Goal: Register for event/course: Sign up to attend an event or enroll in a course

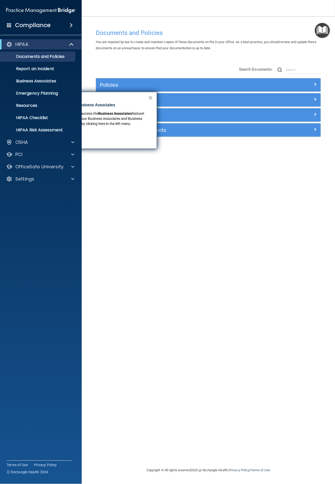
click at [151, 97] on button "×" at bounding box center [150, 98] width 5 height 8
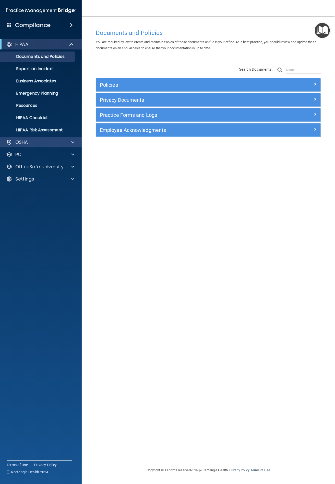
click at [46, 138] on div "OSHA" at bounding box center [41, 142] width 82 height 10
click at [72, 142] on span at bounding box center [72, 142] width 3 height 6
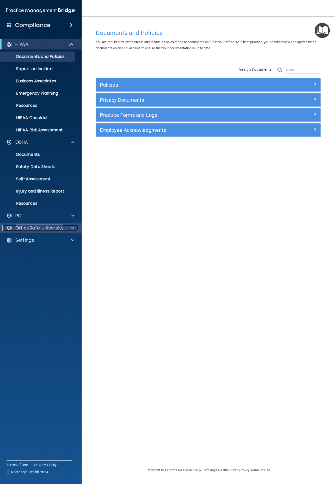
click at [69, 226] on div at bounding box center [72, 228] width 13 height 6
click at [50, 240] on div "HIPAA Training" at bounding box center [38, 240] width 70 height 5
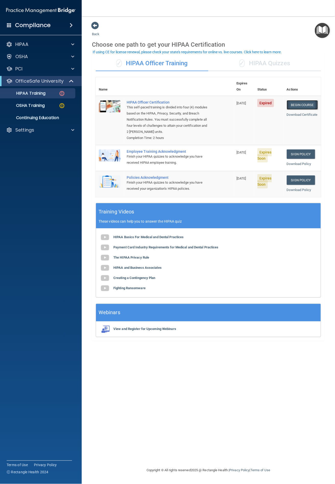
click at [304, 100] on link "Begin Course" at bounding box center [301, 104] width 31 height 9
click at [297, 100] on link "Begin Course" at bounding box center [301, 104] width 31 height 9
click at [293, 149] on link "Sign Policy" at bounding box center [300, 153] width 28 height 9
click at [290, 175] on link "Sign Policy" at bounding box center [300, 179] width 28 height 9
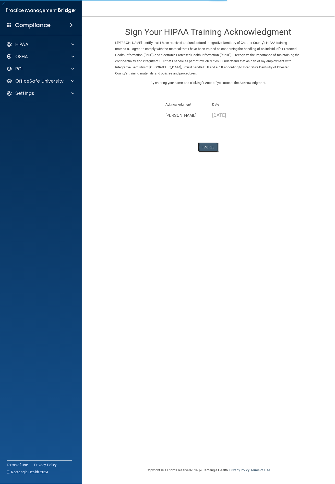
click at [206, 146] on button "I Agree" at bounding box center [208, 147] width 20 height 9
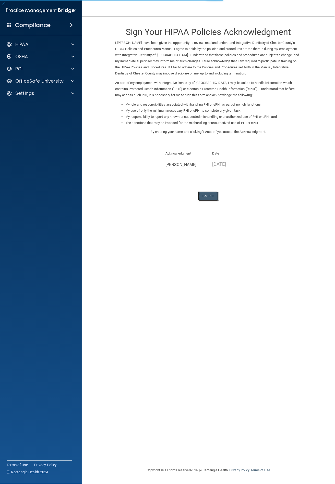
click at [212, 194] on button "I Agree" at bounding box center [208, 195] width 20 height 9
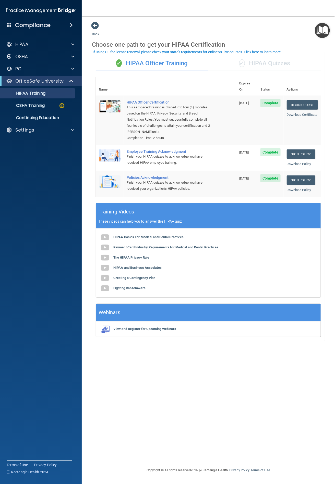
click at [239, 59] on span "✓" at bounding box center [242, 63] width 6 height 8
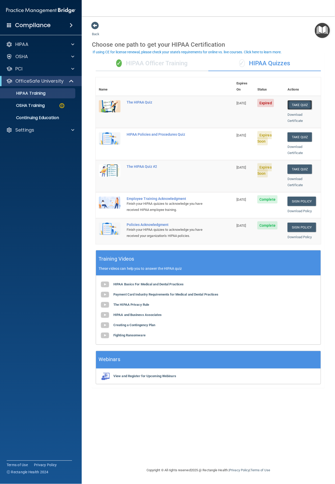
click at [294, 100] on button "Take Quiz" at bounding box center [299, 104] width 24 height 9
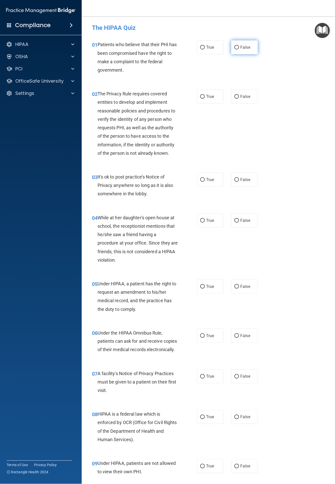
click at [232, 50] on label "False" at bounding box center [244, 47] width 27 height 14
click at [234, 49] on input "False" at bounding box center [236, 48] width 5 height 4
radio input "true"
click at [203, 101] on label "True" at bounding box center [210, 96] width 27 height 14
click at [203, 99] on input "True" at bounding box center [202, 97] width 5 height 4
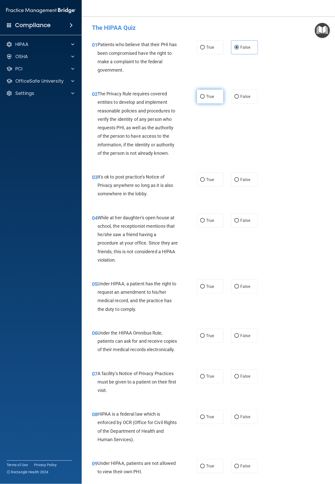
radio input "true"
click at [203, 181] on label "True" at bounding box center [210, 180] width 27 height 14
click at [203, 181] on input "True" at bounding box center [202, 180] width 5 height 4
radio input "true"
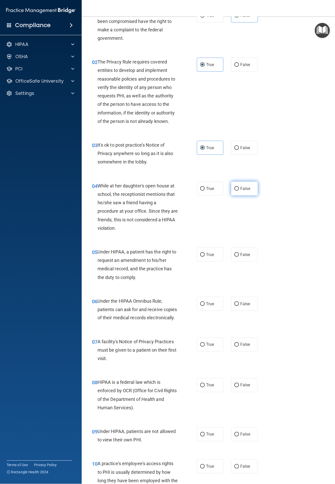
click at [235, 187] on input "False" at bounding box center [236, 189] width 5 height 4
radio input "true"
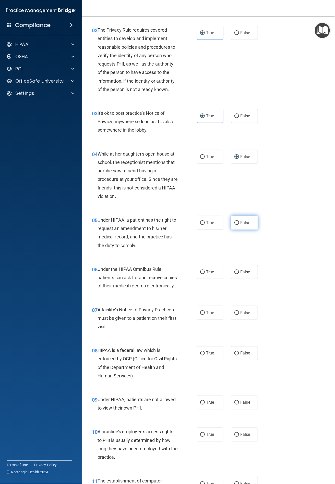
click at [237, 222] on label "False" at bounding box center [244, 223] width 27 height 14
click at [237, 222] on input "False" at bounding box center [236, 223] width 5 height 4
radio input "true"
click at [201, 270] on input "True" at bounding box center [202, 272] width 5 height 4
radio input "true"
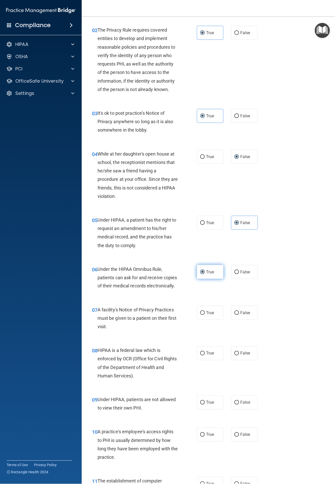
scroll to position [127, 0]
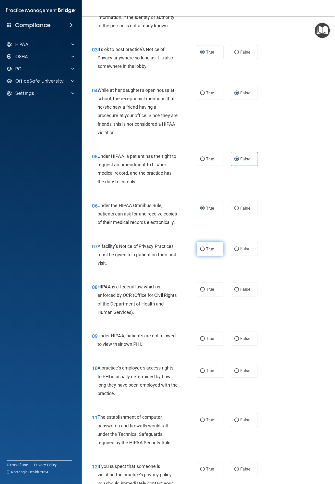
click at [200, 256] on label "True" at bounding box center [210, 249] width 27 height 14
click at [200, 251] on input "True" at bounding box center [202, 249] width 5 height 4
radio input "true"
click at [235, 294] on label "False" at bounding box center [244, 290] width 27 height 14
click at [235, 292] on input "False" at bounding box center [236, 290] width 5 height 4
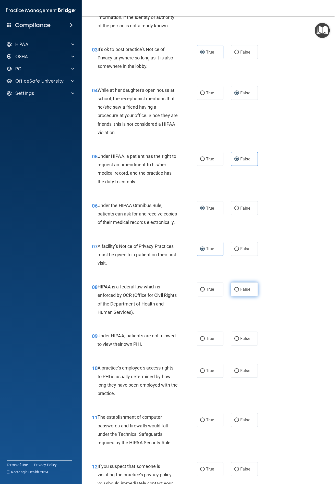
radio input "true"
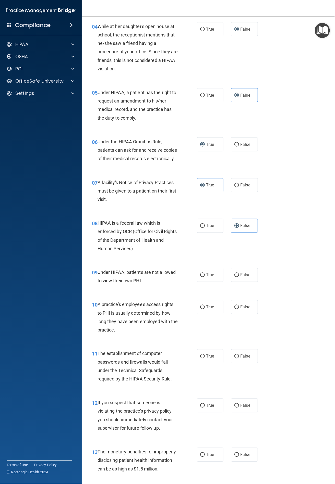
scroll to position [223, 0]
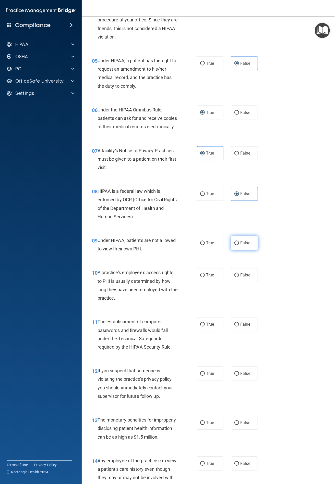
click at [242, 246] on span "False" at bounding box center [245, 243] width 10 height 5
click at [239, 245] on input "False" at bounding box center [236, 243] width 5 height 4
radio input "true"
click at [207, 278] on span "True" at bounding box center [210, 275] width 8 height 5
click at [204, 277] on input "True" at bounding box center [202, 276] width 5 height 4
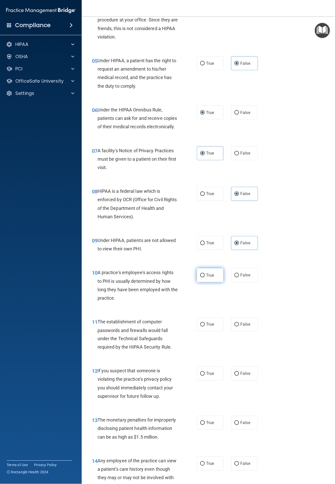
radio input "true"
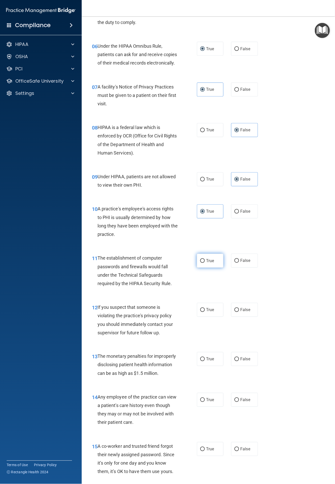
click at [206, 263] on span "True" at bounding box center [210, 260] width 8 height 5
click at [204, 263] on input "True" at bounding box center [202, 261] width 5 height 4
radio input "true"
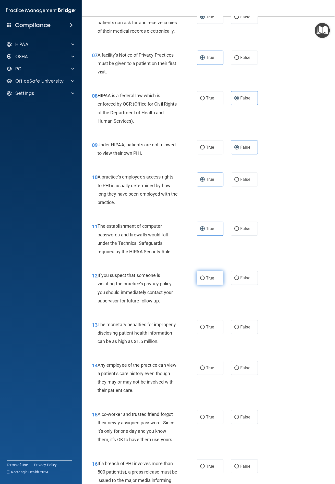
click at [203, 285] on label "True" at bounding box center [210, 278] width 27 height 14
click at [203, 280] on input "True" at bounding box center [202, 278] width 5 height 4
radio input "true"
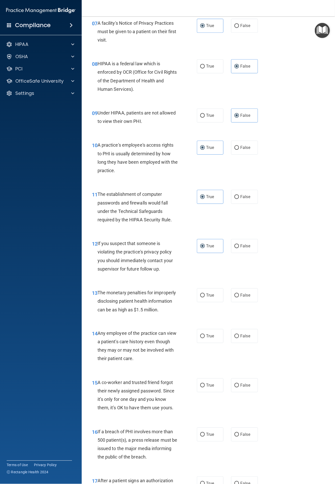
scroll to position [382, 0]
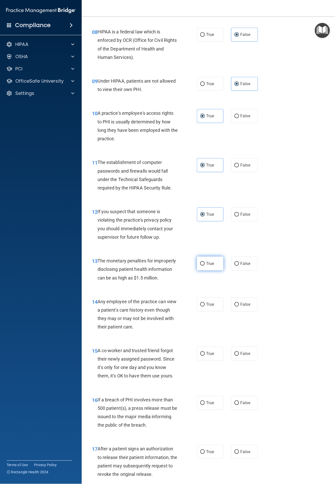
click at [206, 266] on span "True" at bounding box center [210, 263] width 8 height 5
click at [203, 266] on input "True" at bounding box center [202, 264] width 5 height 4
radio input "true"
click at [202, 311] on label "True" at bounding box center [210, 304] width 27 height 14
click at [202, 306] on input "True" at bounding box center [202, 305] width 5 height 4
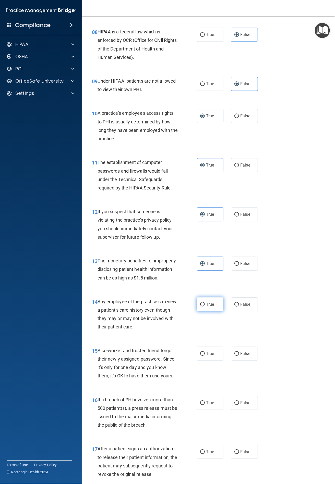
radio input "true"
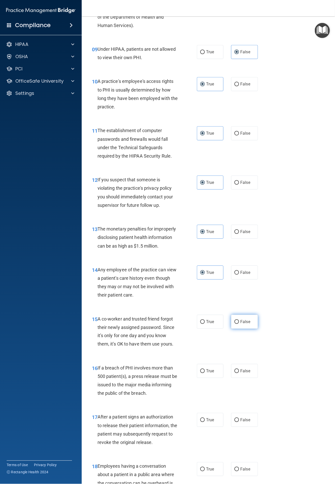
click at [231, 329] on label "False" at bounding box center [244, 322] width 27 height 14
click at [234, 324] on input "False" at bounding box center [236, 322] width 5 height 4
radio input "true"
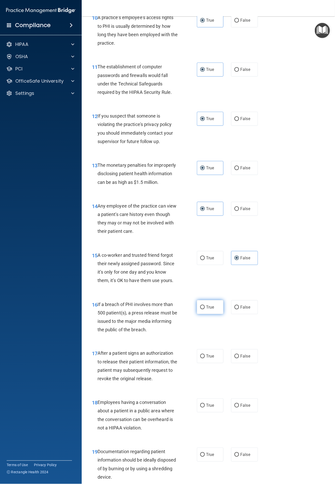
click at [207, 314] on label "True" at bounding box center [210, 307] width 27 height 14
click at [204, 309] on input "True" at bounding box center [202, 307] width 5 height 4
radio input "true"
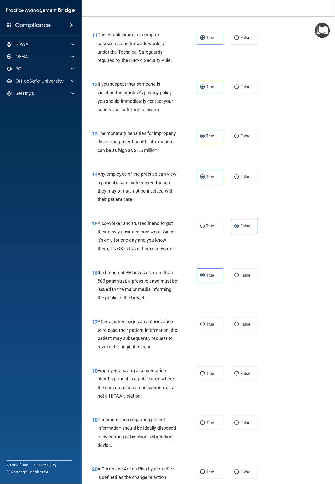
scroll to position [542, 0]
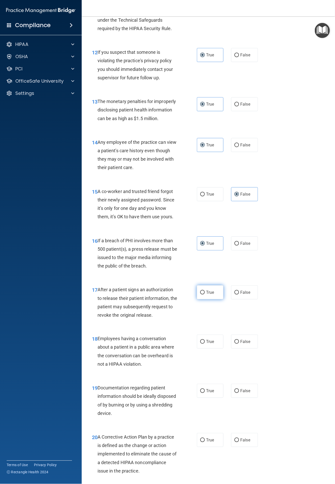
click at [207, 296] on label "True" at bounding box center [210, 292] width 27 height 14
click at [204, 294] on input "True" at bounding box center [202, 293] width 5 height 4
radio input "true"
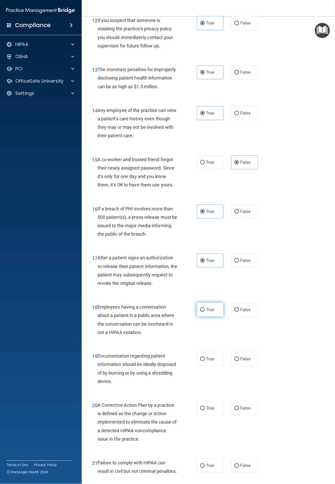
click at [211, 312] on span "True" at bounding box center [210, 309] width 8 height 5
click at [204, 312] on input "True" at bounding box center [202, 310] width 5 height 4
radio input "true"
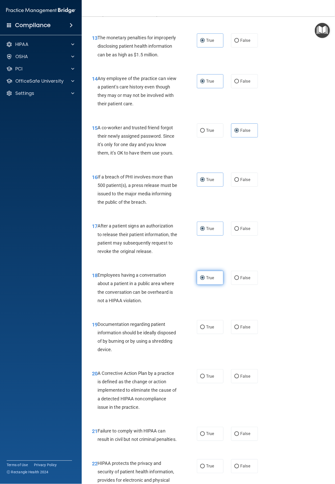
scroll to position [637, 0]
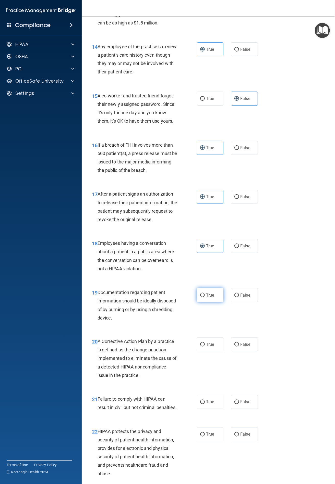
click at [212, 302] on label "True" at bounding box center [210, 295] width 27 height 14
click at [204, 297] on input "True" at bounding box center [202, 295] width 5 height 4
radio input "true"
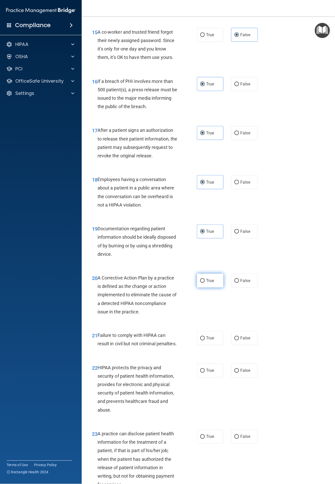
click at [199, 285] on label "True" at bounding box center [210, 281] width 27 height 14
click at [200, 283] on input "True" at bounding box center [202, 281] width 5 height 4
radio input "true"
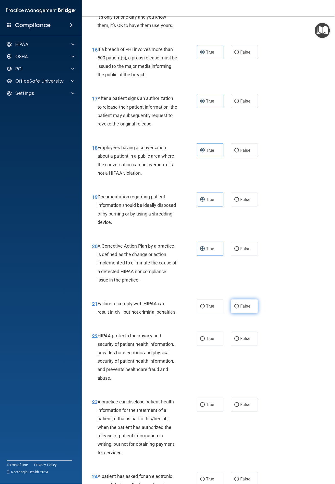
click at [236, 313] on label "False" at bounding box center [244, 306] width 27 height 14
click at [236, 309] on input "False" at bounding box center [236, 307] width 5 height 4
radio input "true"
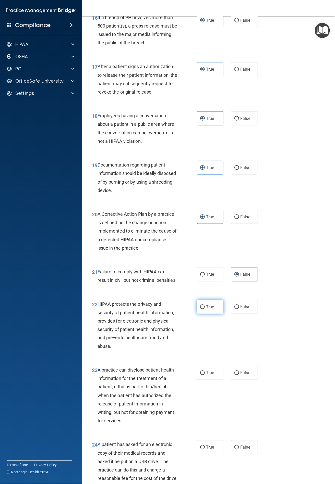
click at [209, 314] on label "True" at bounding box center [210, 307] width 27 height 14
click at [204, 309] on input "True" at bounding box center [202, 307] width 5 height 4
radio input "true"
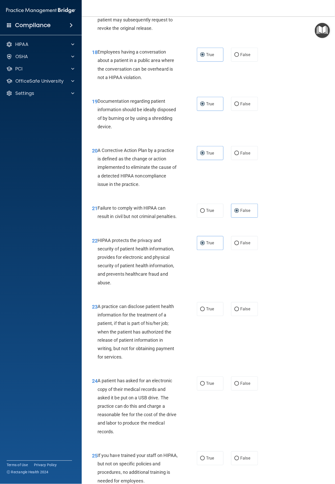
scroll to position [861, 0]
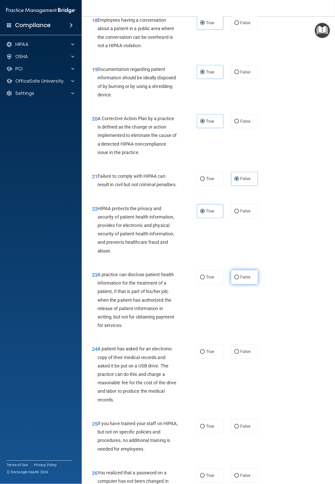
click at [234, 279] on input "False" at bounding box center [236, 278] width 5 height 4
radio input "true"
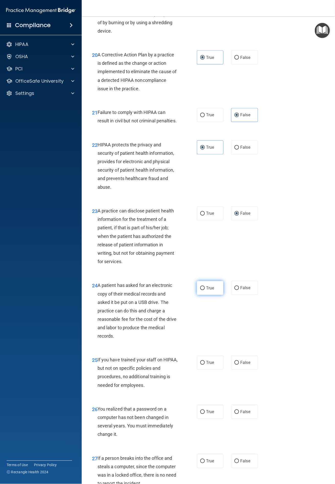
click at [201, 295] on label "True" at bounding box center [210, 288] width 27 height 14
click at [201, 290] on input "True" at bounding box center [202, 288] width 5 height 4
radio input "true"
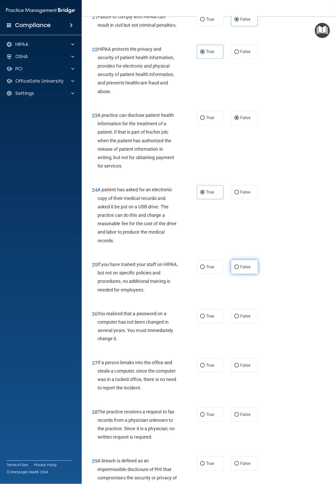
click at [240, 269] on span "False" at bounding box center [245, 267] width 10 height 5
click at [239, 269] on input "False" at bounding box center [236, 267] width 5 height 4
radio input "true"
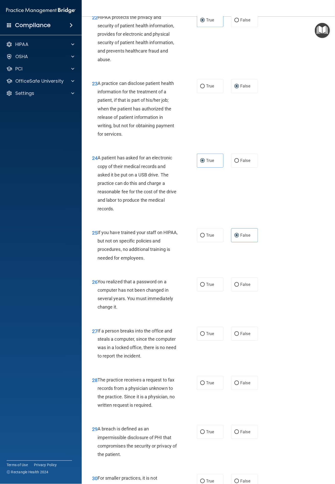
scroll to position [1084, 0]
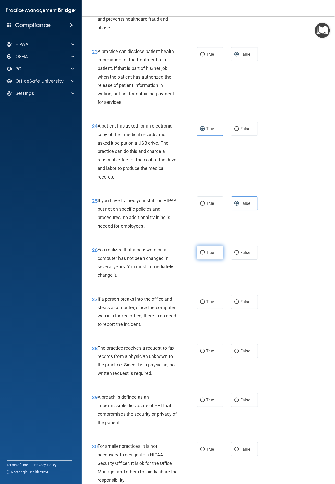
click at [208, 260] on label "True" at bounding box center [210, 253] width 27 height 14
click at [204, 255] on input "True" at bounding box center [202, 253] width 5 height 4
radio input "true"
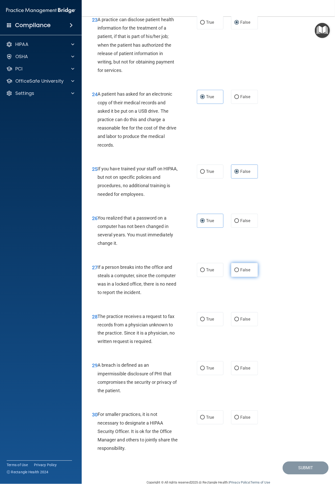
click at [240, 272] on span "False" at bounding box center [245, 269] width 10 height 5
click at [239, 272] on input "False" at bounding box center [236, 270] width 5 height 4
radio input "true"
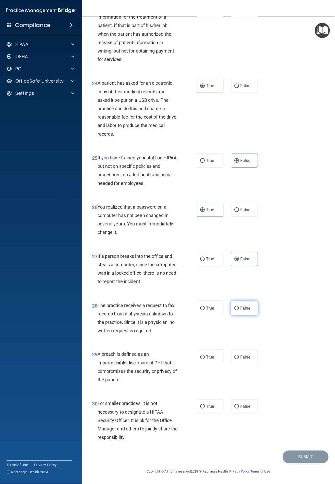
click at [240, 310] on span "False" at bounding box center [245, 308] width 10 height 5
click at [239, 310] on input "False" at bounding box center [236, 308] width 5 height 4
radio input "true"
click at [207, 360] on label "True" at bounding box center [210, 357] width 27 height 14
click at [204, 359] on input "True" at bounding box center [202, 357] width 5 height 4
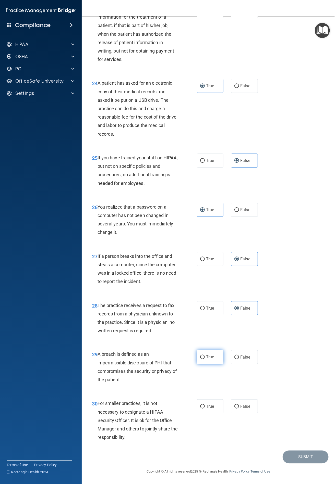
radio input "true"
click at [236, 402] on label "False" at bounding box center [244, 406] width 27 height 14
click at [236, 405] on input "False" at bounding box center [236, 407] width 5 height 4
radio input "true"
click at [291, 453] on button "Submit" at bounding box center [305, 457] width 46 height 13
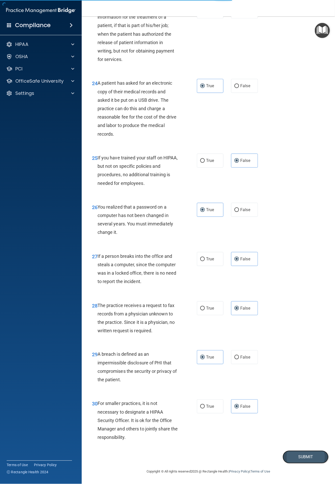
click at [295, 458] on button "Submit" at bounding box center [305, 457] width 46 height 13
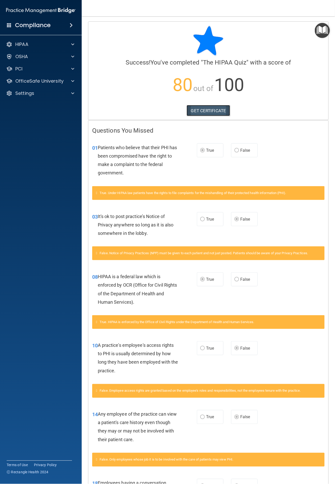
click at [207, 112] on link "GET CERTIFICATE" at bounding box center [208, 110] width 44 height 11
click at [320, 29] on img "Open Resource Center" at bounding box center [321, 30] width 15 height 15
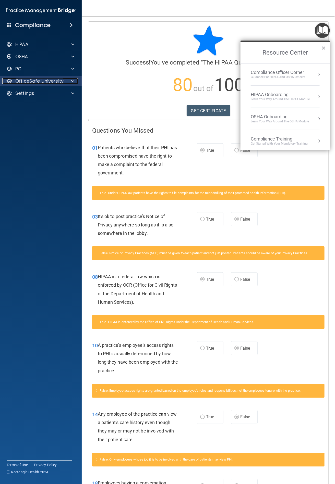
click at [63, 78] on div "OfficeSafe University" at bounding box center [33, 81] width 63 height 6
click at [52, 93] on div "HIPAA Training" at bounding box center [38, 93] width 70 height 5
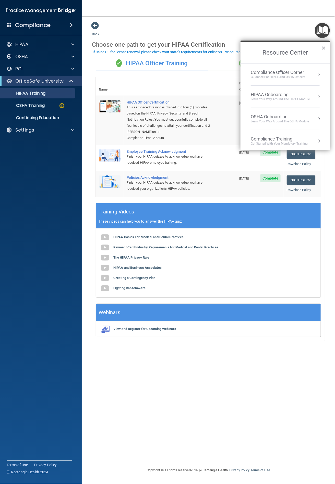
click at [87, 123] on main "Back Choose one path to get your HIPAA Certification ✓ HIPAA Officer Training ✓…" at bounding box center [208, 250] width 253 height 468
click at [323, 47] on button "×" at bounding box center [323, 48] width 5 height 8
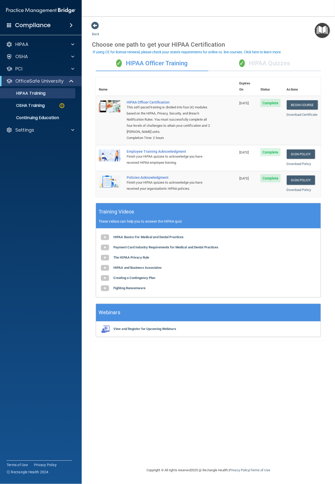
click at [262, 62] on div "✓ HIPAA Quizzes" at bounding box center [264, 63] width 112 height 15
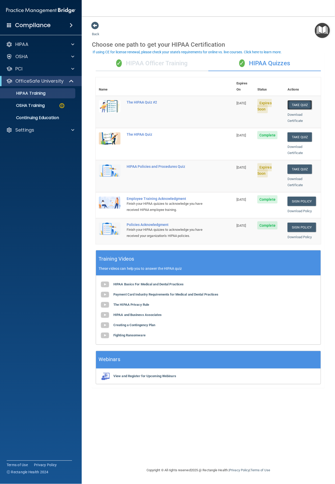
click at [297, 100] on button "Take Quiz" at bounding box center [299, 104] width 24 height 9
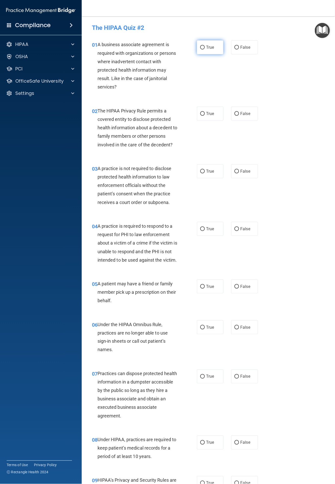
click at [212, 47] on label "True" at bounding box center [210, 47] width 27 height 14
click at [204, 47] on input "True" at bounding box center [202, 48] width 5 height 4
radio input "true"
drag, startPoint x: 201, startPoint y: 101, endPoint x: 204, endPoint y: 115, distance: 14.3
click at [200, 101] on div "02 The HIPAA Privacy Rule permits a covered entity to disclose protected health…" at bounding box center [208, 129] width 240 height 58
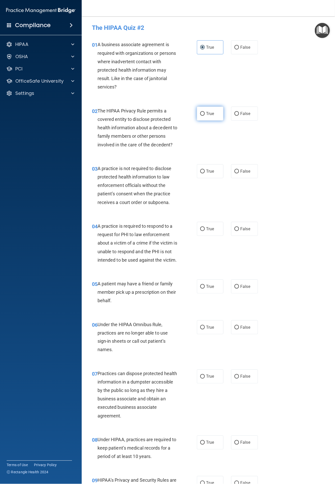
click at [206, 118] on label "True" at bounding box center [210, 114] width 27 height 14
click at [204, 116] on input "True" at bounding box center [202, 114] width 5 height 4
radio input "true"
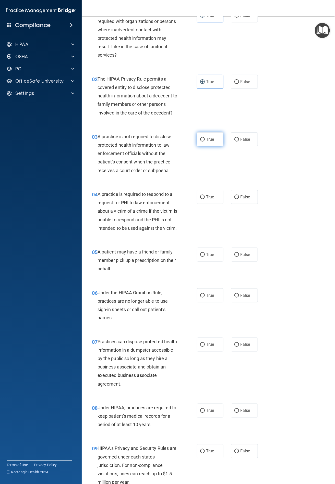
scroll to position [64, 0]
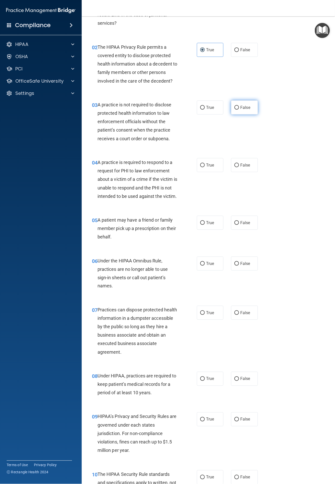
click at [231, 103] on label "False" at bounding box center [244, 107] width 27 height 14
click at [234, 106] on input "False" at bounding box center [236, 108] width 5 height 4
radio input "true"
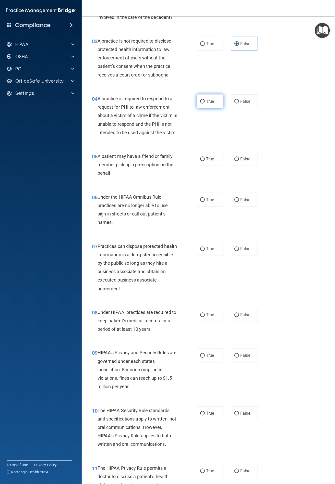
click at [206, 103] on span "True" at bounding box center [210, 101] width 8 height 5
click at [204, 103] on input "True" at bounding box center [202, 102] width 5 height 4
radio input "true"
click at [206, 161] on span "True" at bounding box center [210, 159] width 8 height 5
click at [204, 161] on input "True" at bounding box center [202, 159] width 5 height 4
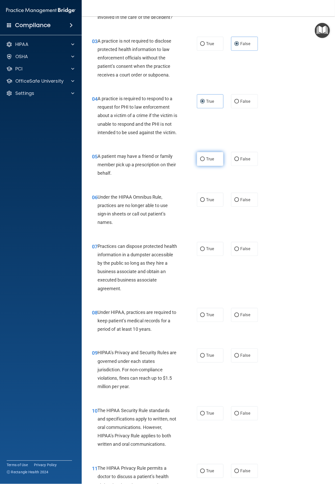
radio input "true"
click at [244, 202] on span "False" at bounding box center [245, 199] width 10 height 5
click at [239, 202] on input "False" at bounding box center [236, 200] width 5 height 4
radio input "true"
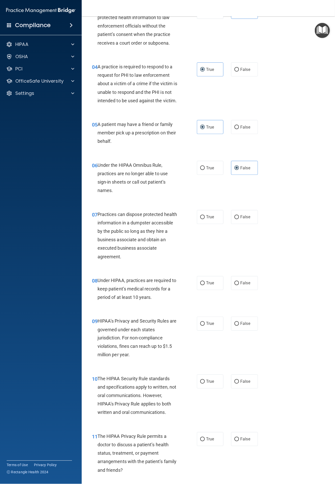
scroll to position [191, 0]
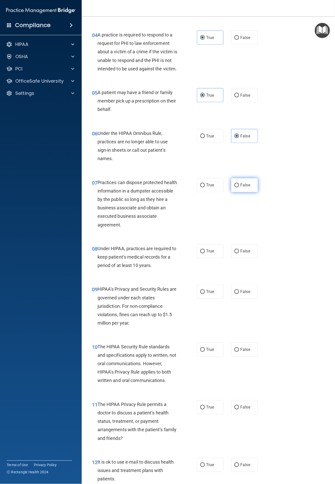
click at [232, 192] on label "False" at bounding box center [244, 185] width 27 height 14
click at [234, 187] on input "False" at bounding box center [236, 186] width 5 height 4
radio input "true"
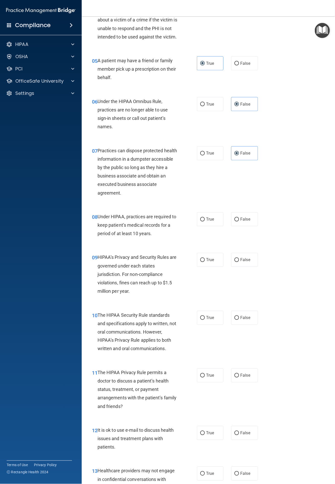
scroll to position [255, 0]
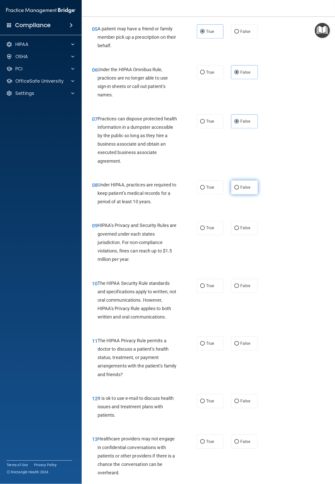
click at [240, 195] on label "False" at bounding box center [244, 188] width 27 height 14
click at [239, 190] on input "False" at bounding box center [236, 188] width 5 height 4
radio input "true"
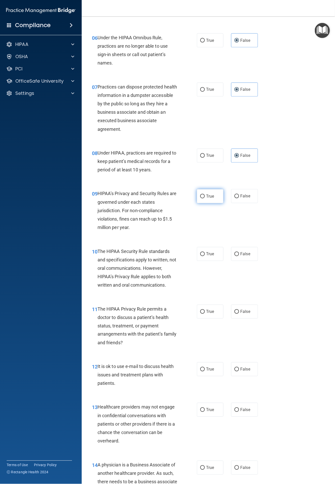
click at [203, 203] on label "True" at bounding box center [210, 196] width 27 height 14
click at [203, 198] on input "True" at bounding box center [202, 197] width 5 height 4
radio input "true"
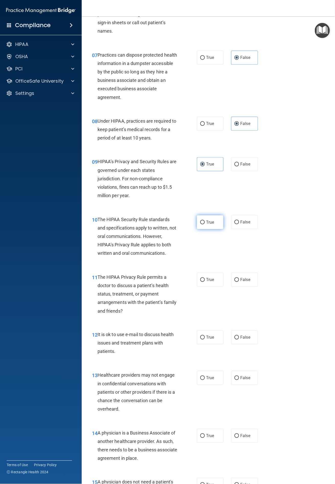
click at [205, 226] on label "True" at bounding box center [210, 222] width 27 height 14
click at [204, 224] on input "True" at bounding box center [202, 223] width 5 height 4
radio input "true"
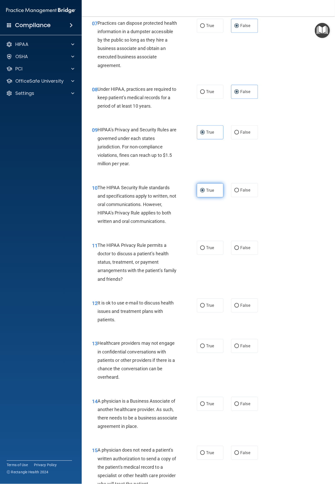
scroll to position [382, 0]
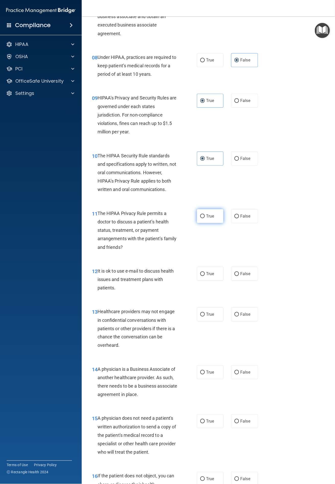
click at [206, 221] on label "True" at bounding box center [210, 216] width 27 height 14
click at [204, 218] on input "True" at bounding box center [202, 216] width 5 height 4
radio input "true"
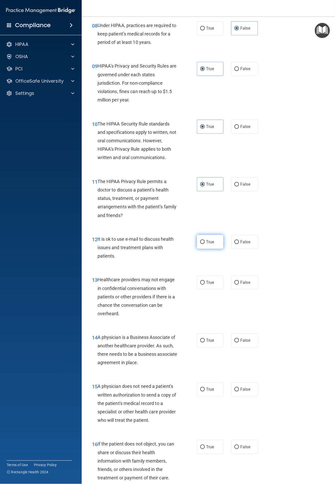
click at [207, 244] on span "True" at bounding box center [210, 241] width 8 height 5
click at [204, 244] on input "True" at bounding box center [202, 242] width 5 height 4
radio input "true"
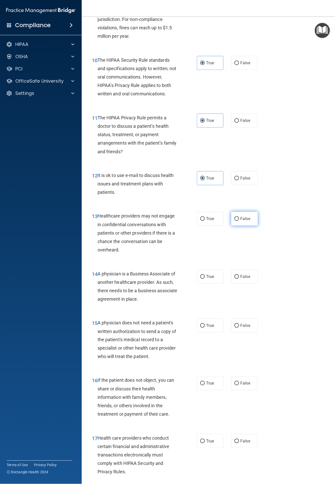
click at [236, 221] on input "False" at bounding box center [236, 219] width 5 height 4
radio input "true"
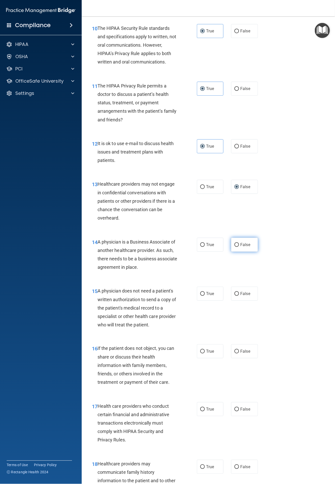
click at [240, 247] on span "False" at bounding box center [245, 244] width 10 height 5
click at [237, 247] on input "False" at bounding box center [236, 245] width 5 height 4
radio input "true"
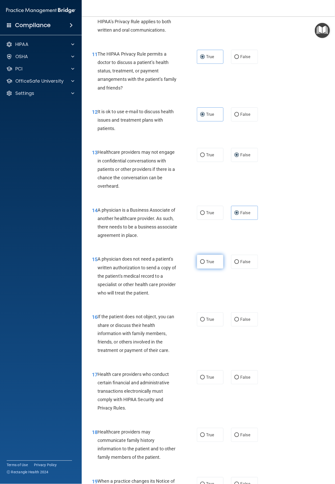
click at [201, 264] on input "True" at bounding box center [202, 262] width 5 height 4
radio input "true"
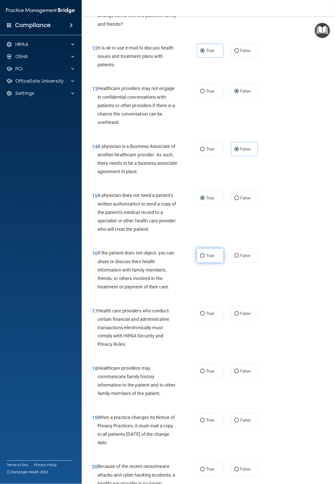
scroll to position [637, 0]
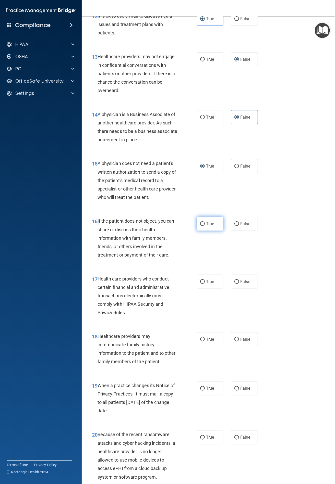
click at [202, 230] on label "True" at bounding box center [210, 224] width 27 height 14
click at [202, 226] on input "True" at bounding box center [202, 224] width 5 height 4
radio input "true"
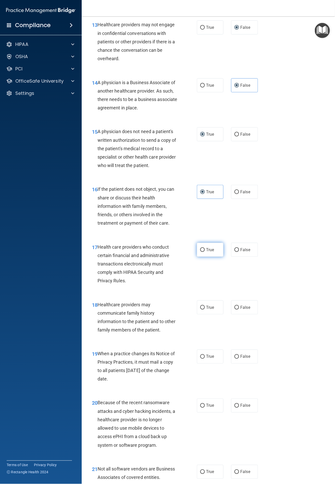
click at [197, 254] on label "True" at bounding box center [210, 250] width 27 height 14
click at [200, 252] on input "True" at bounding box center [202, 250] width 5 height 4
radio input "true"
click at [207, 313] on label "True" at bounding box center [210, 307] width 27 height 14
click at [204, 310] on input "True" at bounding box center [202, 308] width 5 height 4
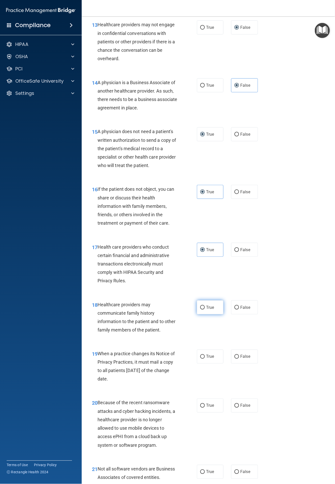
radio input "true"
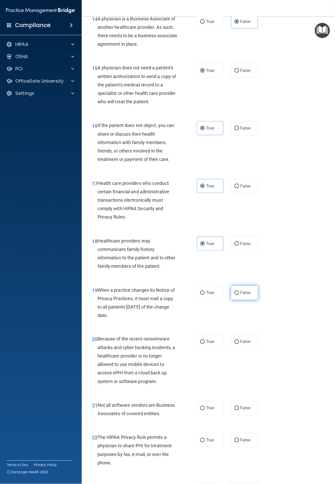
click at [237, 300] on label "False" at bounding box center [244, 293] width 27 height 14
click at [237, 295] on input "False" at bounding box center [236, 293] width 5 height 4
radio input "true"
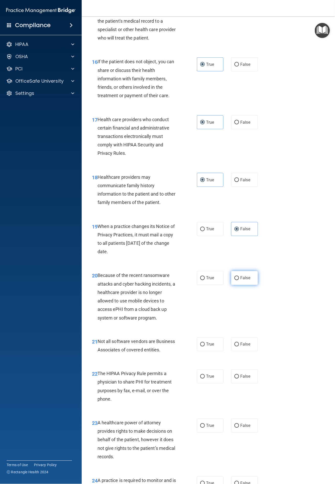
click at [242, 280] on span "False" at bounding box center [245, 278] width 10 height 5
click at [239, 280] on input "False" at bounding box center [236, 278] width 5 height 4
radio input "true"
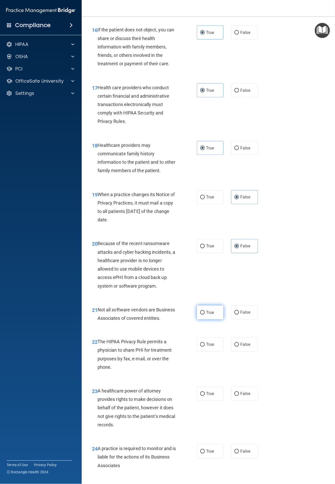
click at [200, 315] on input "True" at bounding box center [202, 313] width 5 height 4
radio input "true"
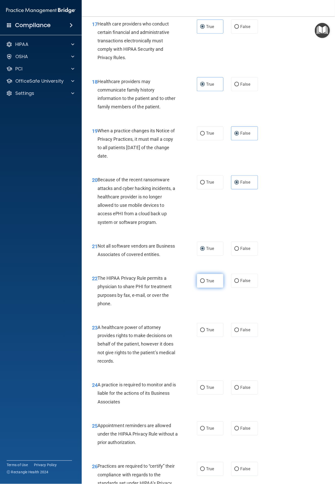
click at [202, 288] on label "True" at bounding box center [210, 281] width 27 height 14
click at [202, 283] on input "True" at bounding box center [202, 281] width 5 height 4
radio input "true"
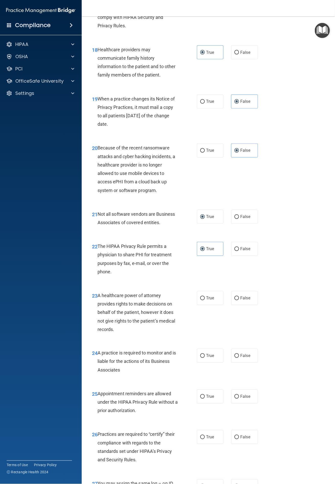
scroll to position [956, 0]
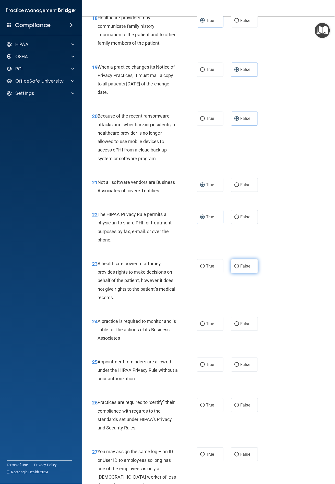
click at [235, 268] on input "False" at bounding box center [236, 267] width 5 height 4
radio input "true"
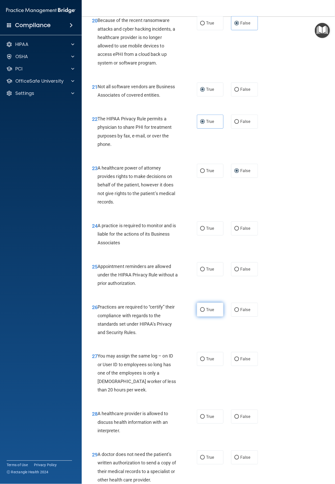
scroll to position [1084, 0]
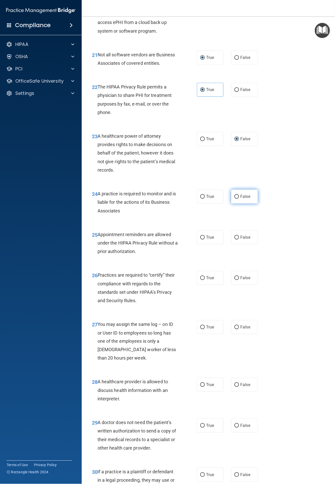
click at [237, 203] on label "False" at bounding box center [244, 196] width 27 height 14
click at [237, 199] on input "False" at bounding box center [236, 197] width 5 height 4
radio input "true"
click at [206, 240] on span "True" at bounding box center [210, 237] width 8 height 5
click at [204, 239] on input "True" at bounding box center [202, 238] width 5 height 4
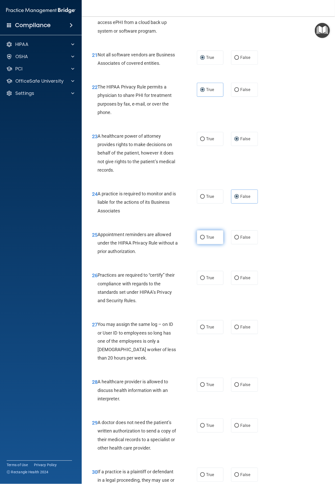
radio input "true"
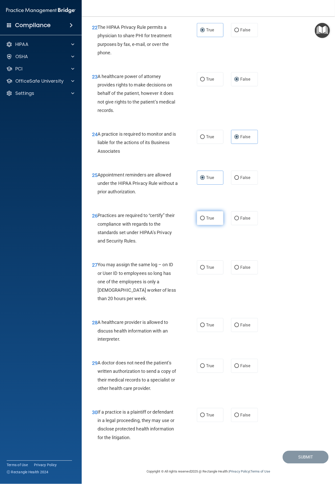
click at [211, 221] on span "True" at bounding box center [210, 218] width 8 height 5
click at [204, 220] on input "True" at bounding box center [202, 218] width 5 height 4
radio input "true"
click at [206, 265] on span "True" at bounding box center [210, 267] width 8 height 5
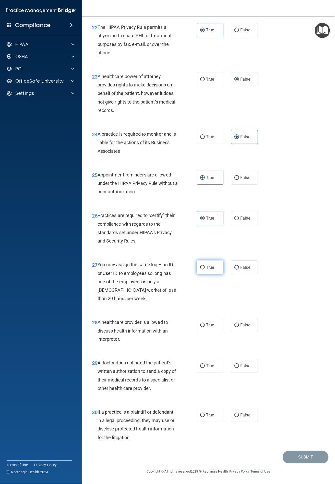
click at [204, 266] on input "True" at bounding box center [202, 268] width 5 height 4
radio input "true"
click at [209, 323] on span "True" at bounding box center [210, 325] width 8 height 5
click at [204, 323] on input "True" at bounding box center [202, 325] width 5 height 4
radio input "true"
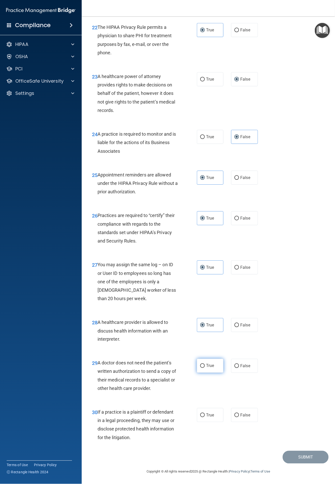
click at [209, 363] on span "True" at bounding box center [210, 365] width 8 height 5
click at [204, 364] on input "True" at bounding box center [202, 366] width 5 height 4
radio input "true"
click at [209, 413] on span "True" at bounding box center [210, 415] width 8 height 5
click at [204, 413] on input "True" at bounding box center [202, 415] width 5 height 4
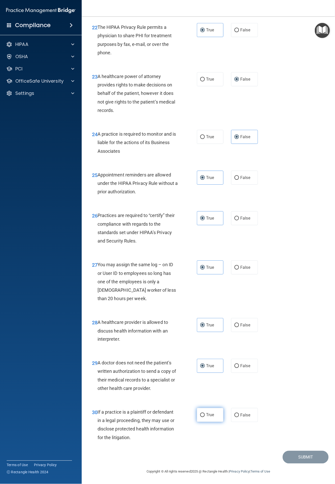
radio input "true"
click at [297, 454] on button "Submit" at bounding box center [305, 457] width 46 height 13
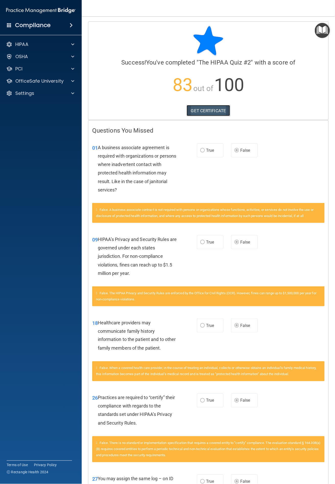
click at [205, 110] on link "GET CERTIFICATE" at bounding box center [208, 110] width 44 height 11
click at [54, 82] on p "OfficeSafe University" at bounding box center [39, 81] width 48 height 6
click at [50, 94] on div "HIPAA Training" at bounding box center [38, 93] width 70 height 5
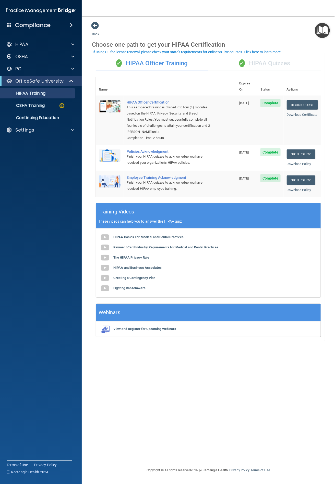
click at [257, 64] on div "✓ HIPAA Quizzes" at bounding box center [264, 63] width 112 height 15
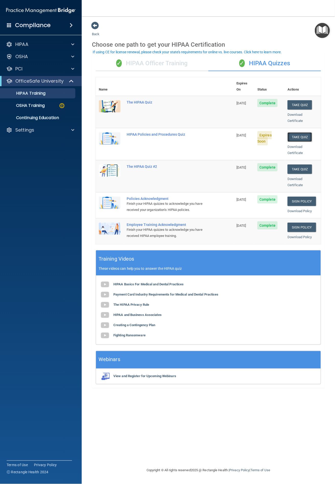
click at [294, 132] on button "Take Quiz" at bounding box center [299, 136] width 24 height 9
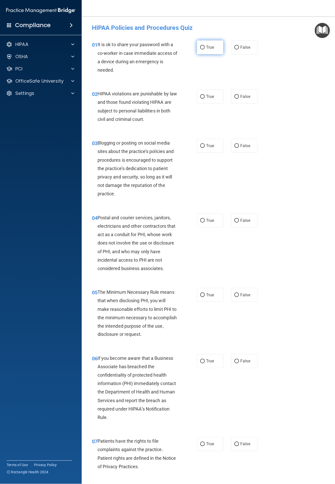
click at [206, 46] on span "True" at bounding box center [210, 47] width 8 height 5
click at [204, 46] on input "True" at bounding box center [202, 48] width 5 height 4
radio input "true"
click at [206, 99] on span "True" at bounding box center [210, 96] width 8 height 5
click at [204, 99] on input "True" at bounding box center [202, 97] width 5 height 4
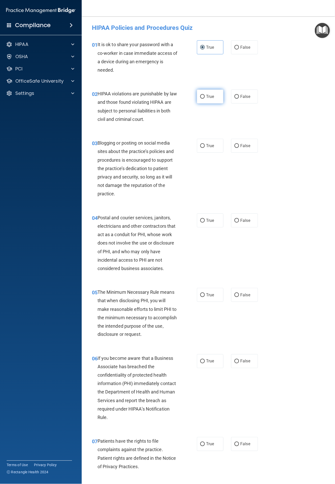
radio input "true"
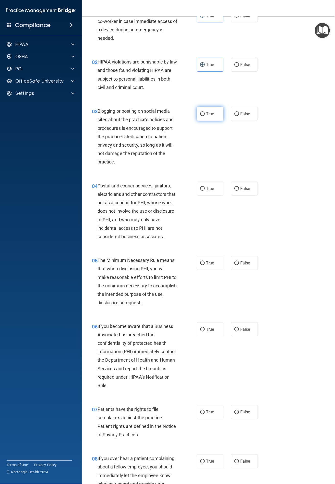
click at [215, 109] on label "True" at bounding box center [210, 114] width 27 height 14
click at [204, 112] on input "True" at bounding box center [202, 114] width 5 height 4
radio input "true"
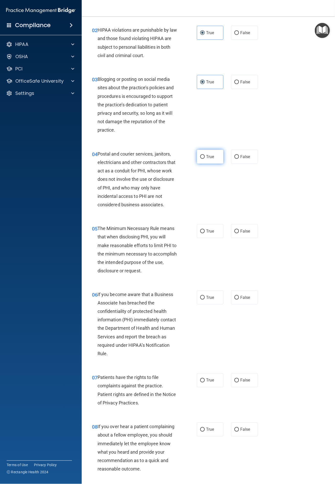
click at [203, 162] on label "True" at bounding box center [210, 157] width 27 height 14
click at [203, 159] on input "True" at bounding box center [202, 157] width 5 height 4
radio input "true"
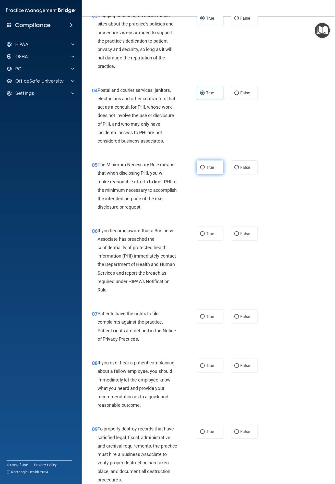
click at [207, 170] on label "True" at bounding box center [210, 167] width 27 height 14
click at [204, 170] on input "True" at bounding box center [202, 168] width 5 height 4
radio input "true"
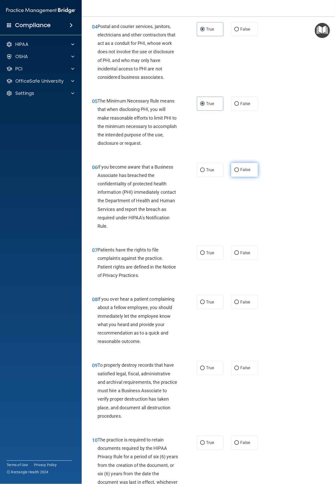
click at [233, 167] on label "False" at bounding box center [244, 170] width 27 height 14
click at [234, 168] on input "False" at bounding box center [236, 170] width 5 height 4
radio input "true"
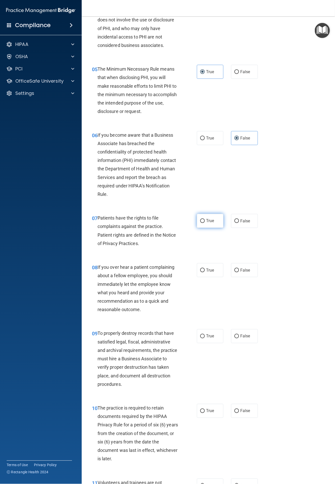
click at [199, 218] on label "True" at bounding box center [210, 221] width 27 height 14
click at [200, 219] on input "True" at bounding box center [202, 221] width 5 height 4
radio input "true"
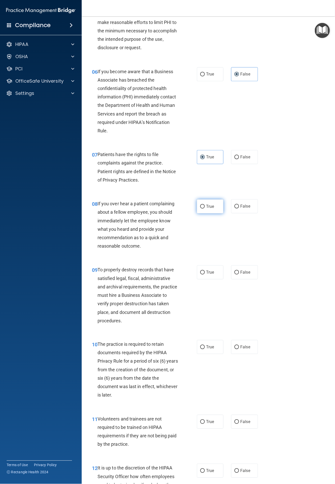
click at [201, 202] on label "True" at bounding box center [210, 206] width 27 height 14
click at [201, 205] on input "True" at bounding box center [202, 207] width 5 height 4
radio input "true"
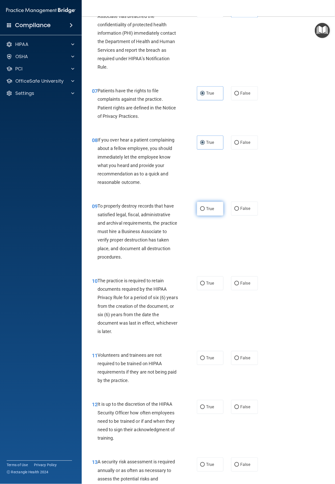
click at [202, 209] on input "True" at bounding box center [202, 209] width 5 height 4
radio input "true"
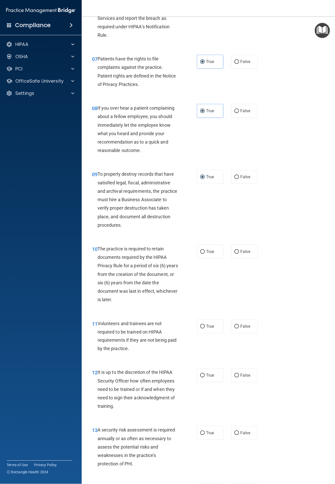
scroll to position [414, 0]
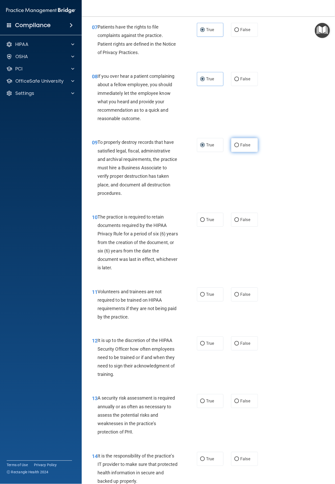
click at [234, 145] on input "False" at bounding box center [236, 145] width 5 height 4
radio input "true"
radio input "false"
click at [200, 218] on input "True" at bounding box center [202, 220] width 5 height 4
radio input "true"
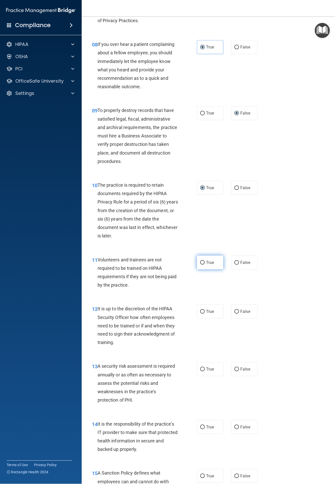
scroll to position [478, 0]
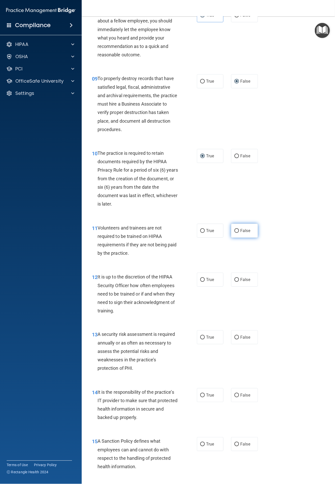
click at [231, 230] on label "False" at bounding box center [244, 231] width 27 height 14
click at [234, 230] on input "False" at bounding box center [236, 231] width 5 height 4
radio input "true"
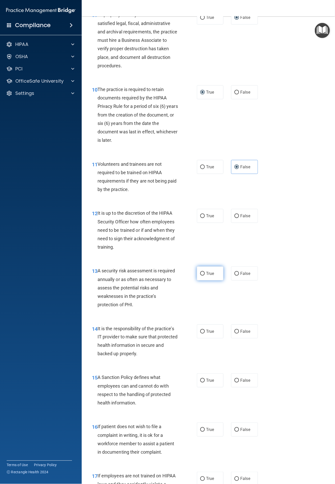
scroll to position [574, 0]
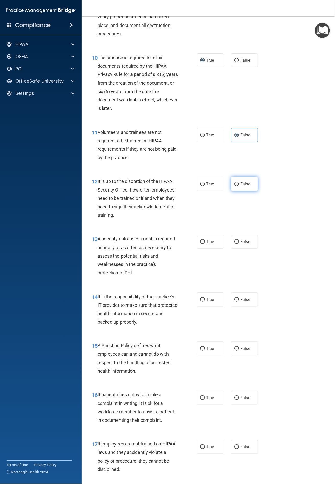
click at [240, 183] on span "False" at bounding box center [245, 184] width 10 height 5
click at [239, 183] on input "False" at bounding box center [236, 184] width 5 height 4
radio input "true"
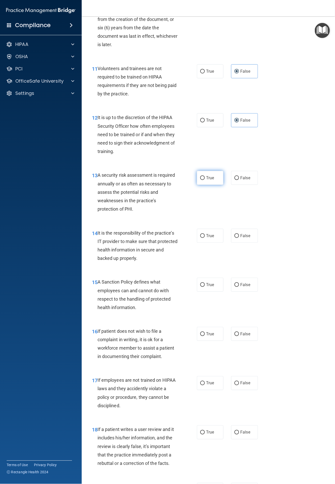
click at [206, 180] on span "True" at bounding box center [210, 177] width 8 height 5
click at [204, 180] on input "True" at bounding box center [202, 178] width 5 height 4
radio input "true"
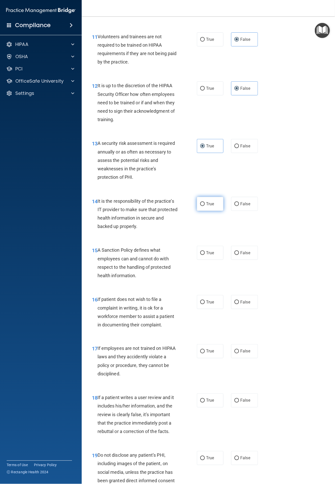
click at [201, 201] on label "True" at bounding box center [210, 204] width 27 height 14
click at [201, 202] on input "True" at bounding box center [202, 204] width 5 height 4
radio input "true"
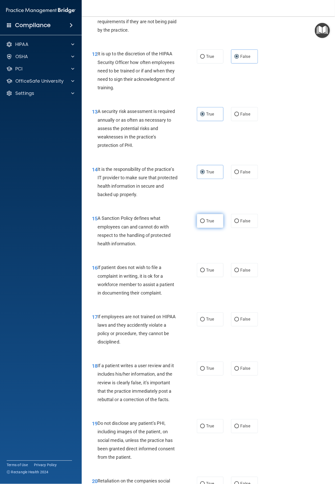
click at [206, 223] on span "True" at bounding box center [210, 221] width 8 height 5
click at [204, 223] on input "True" at bounding box center [202, 221] width 5 height 4
radio input "true"
click at [206, 266] on label "True" at bounding box center [210, 270] width 27 height 14
click at [204, 268] on input "True" at bounding box center [202, 270] width 5 height 4
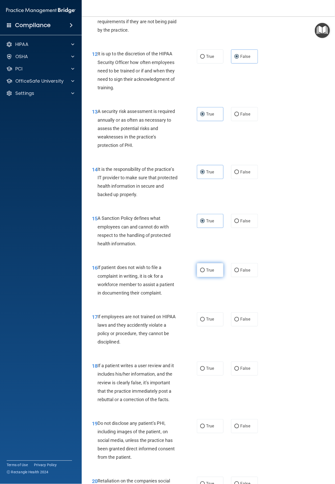
radio input "true"
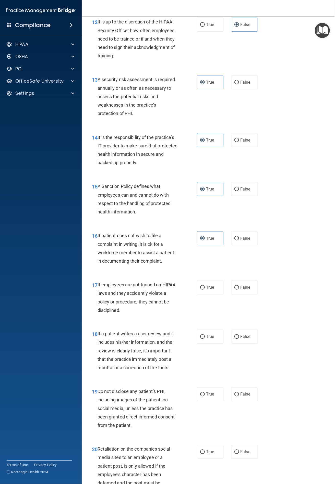
scroll to position [797, 0]
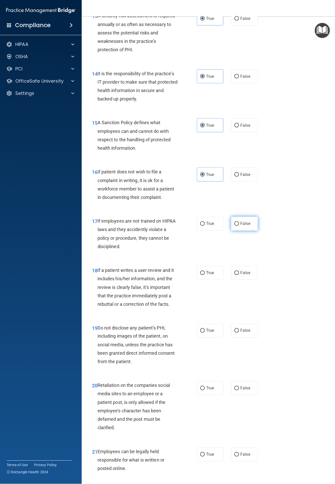
click at [234, 226] on input "False" at bounding box center [236, 224] width 5 height 4
radio input "true"
click at [234, 273] on input "False" at bounding box center [236, 273] width 5 height 4
radio input "true"
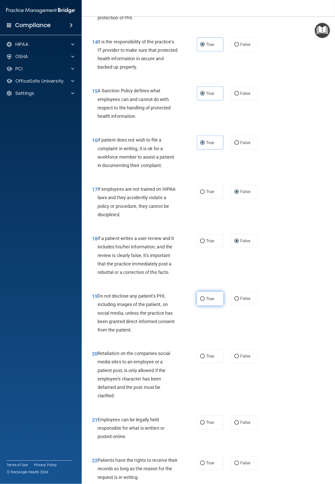
click at [206, 299] on span "True" at bounding box center [210, 298] width 8 height 5
click at [204, 299] on input "True" at bounding box center [202, 299] width 5 height 4
radio input "true"
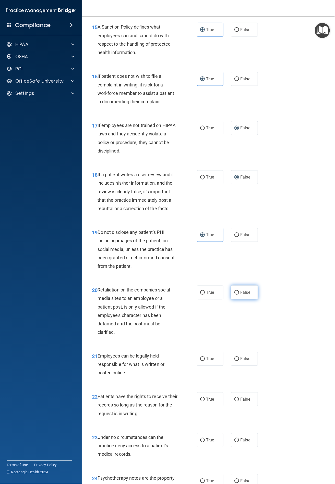
click at [236, 291] on label "False" at bounding box center [244, 293] width 27 height 14
click at [236, 291] on input "False" at bounding box center [236, 293] width 5 height 4
radio input "true"
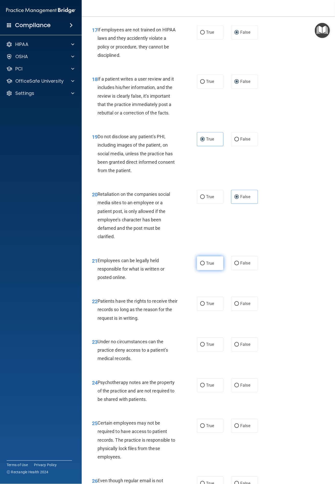
click at [202, 263] on label "True" at bounding box center [210, 263] width 27 height 14
click at [202, 263] on input "True" at bounding box center [202, 264] width 5 height 4
radio input "true"
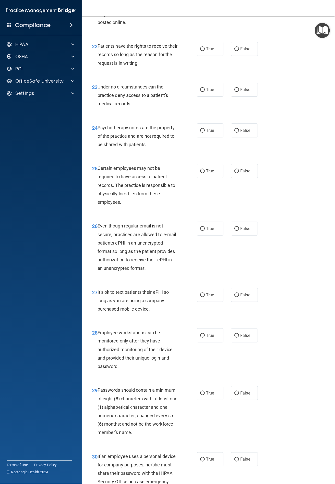
scroll to position [1297, 0]
